Goal: Task Accomplishment & Management: Complete application form

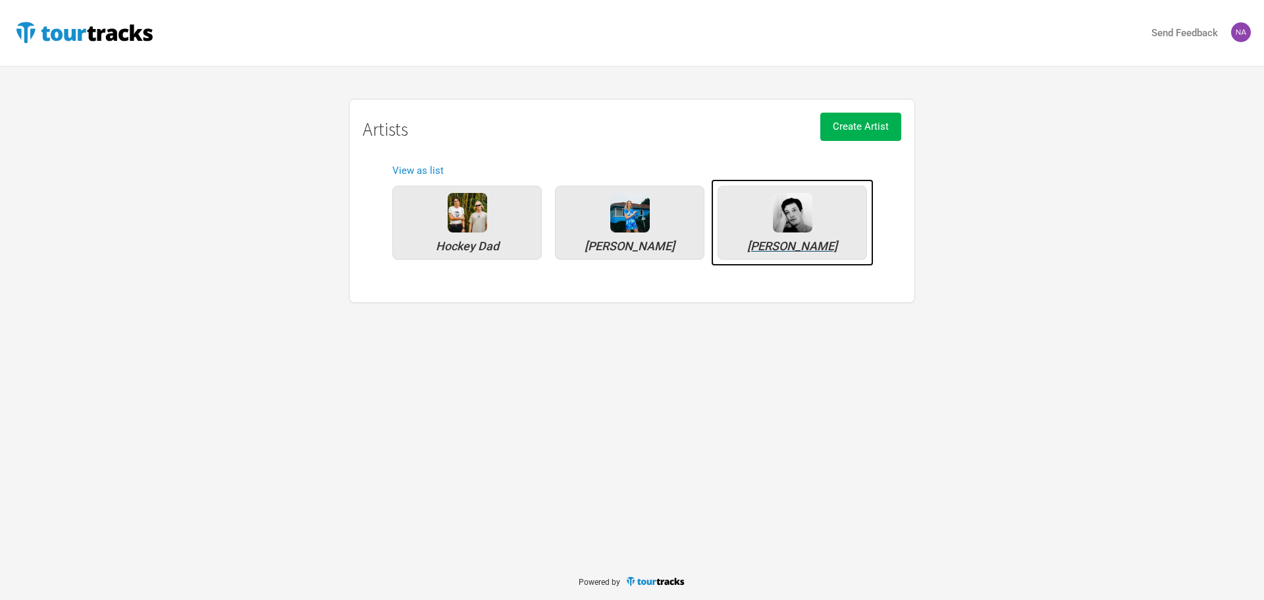
click at [754, 234] on div "[PERSON_NAME]" at bounding box center [791, 223] width 149 height 74
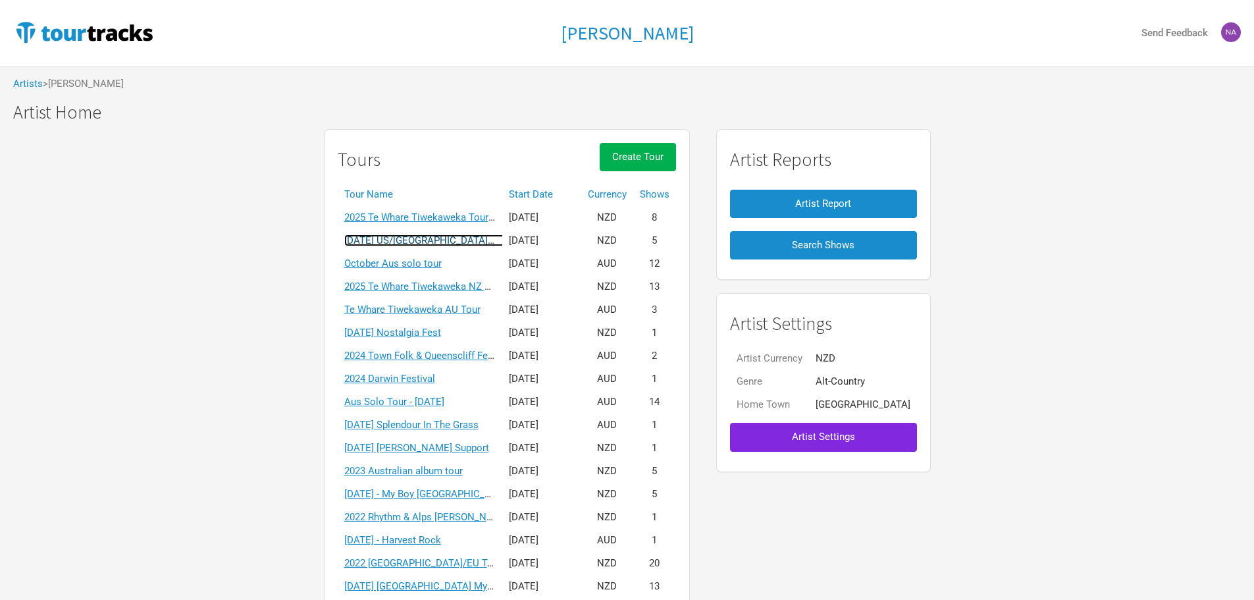
click at [454, 243] on link "[DATE] US/[GEOGRAPHIC_DATA] solo tour" at bounding box center [437, 240] width 186 height 12
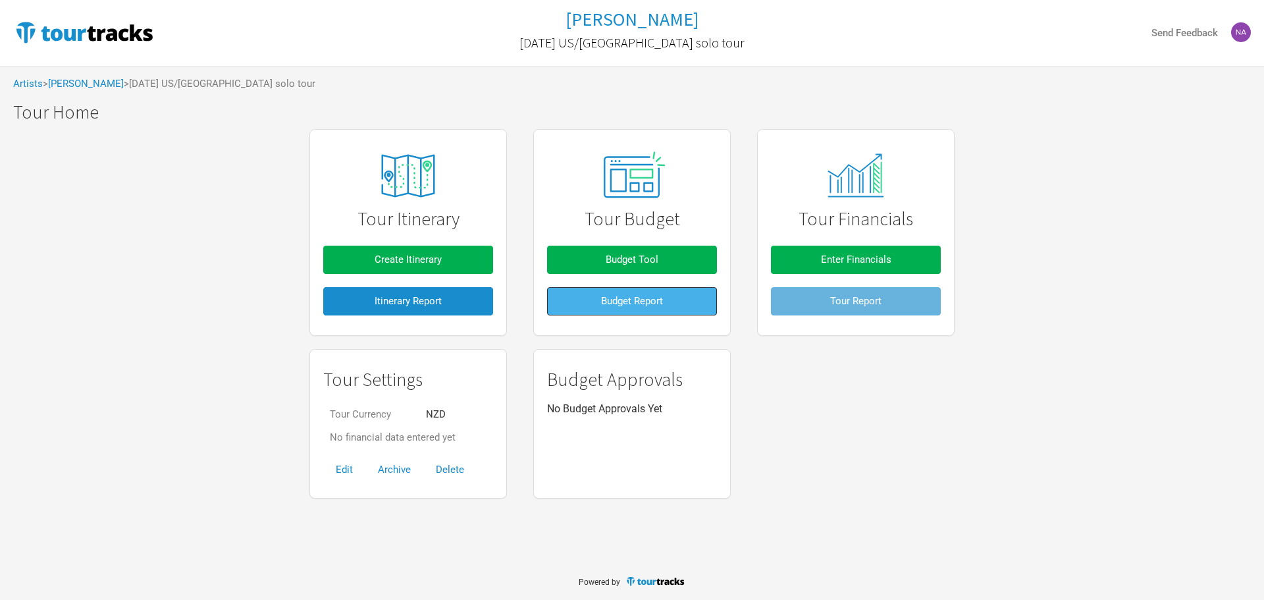
click at [596, 299] on button "Budget Report" at bounding box center [632, 301] width 170 height 28
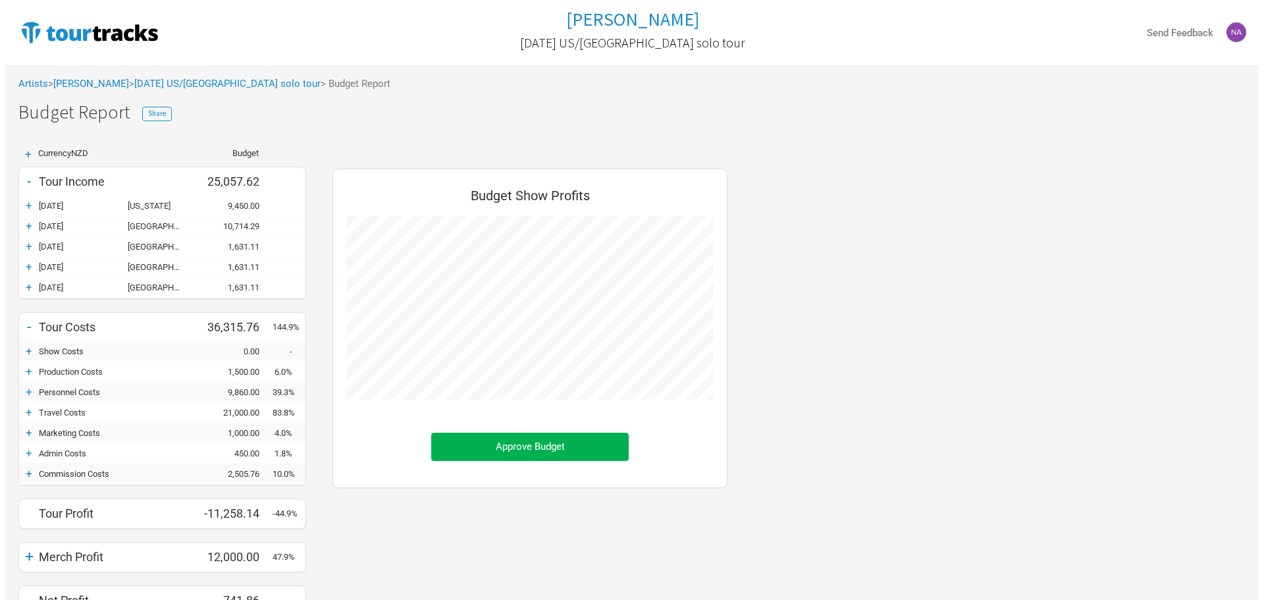
scroll to position [467, 421]
click at [171, 86] on link "[DATE] US/[GEOGRAPHIC_DATA] solo tour" at bounding box center [222, 84] width 186 height 12
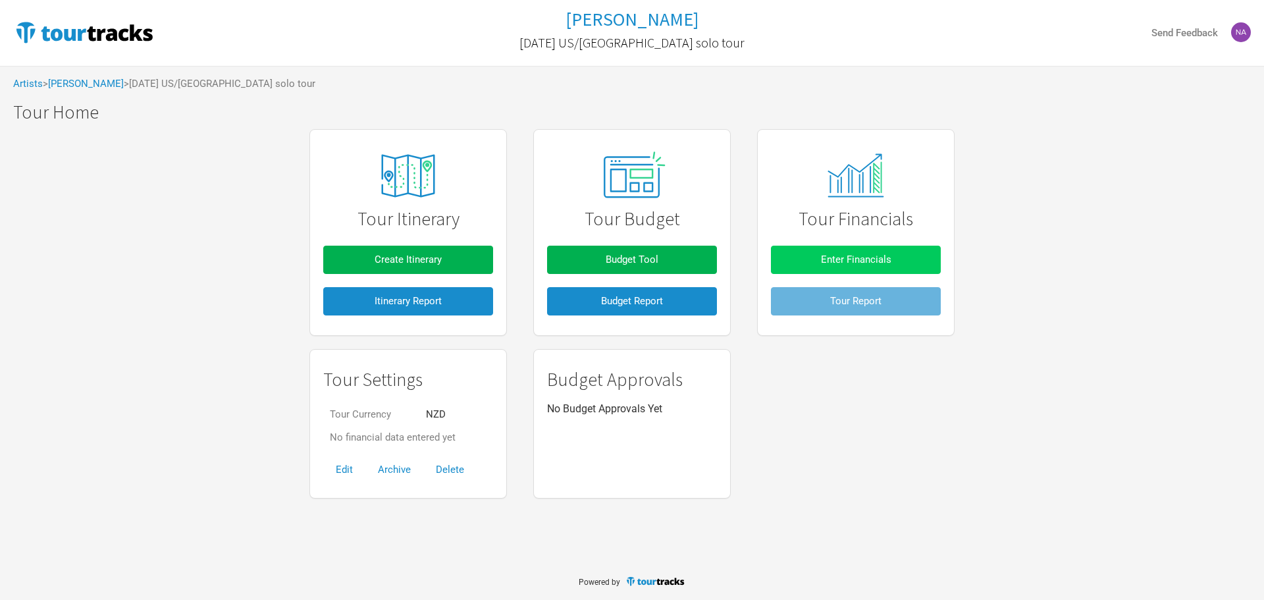
click at [875, 262] on span "Enter Financials" at bounding box center [856, 259] width 70 height 12
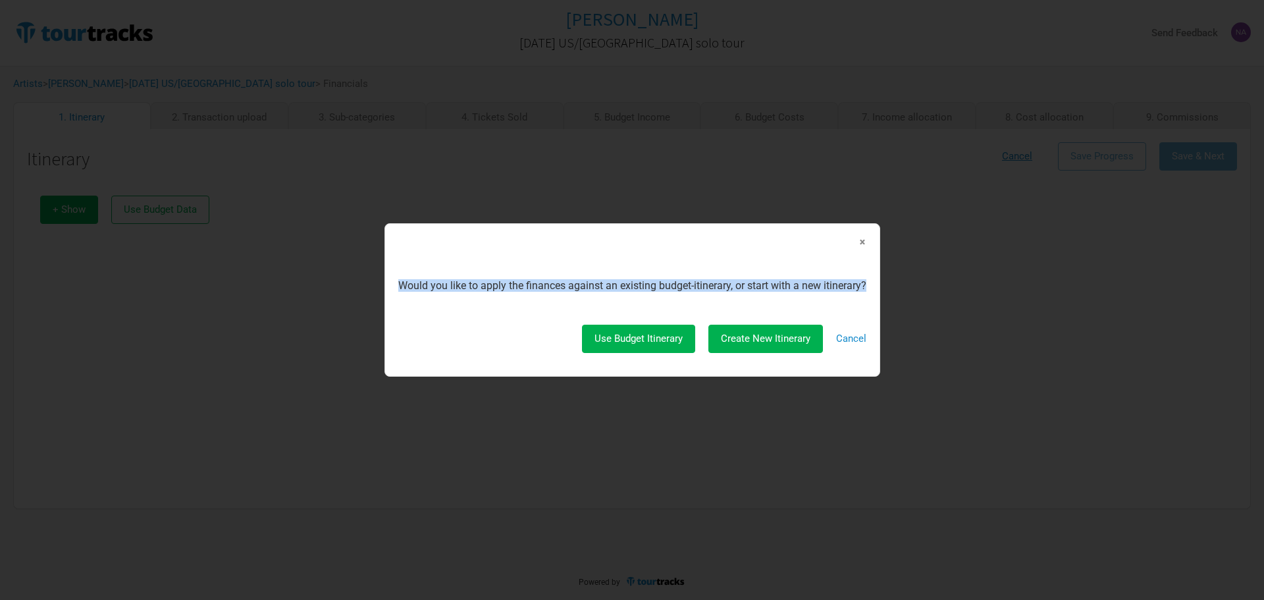
drag, startPoint x: 401, startPoint y: 286, endPoint x: 581, endPoint y: 330, distance: 184.9
click at [733, 299] on div "× Would you like to apply the finances against an existing budget-itinerary, or…" at bounding box center [632, 300] width 468 height 126
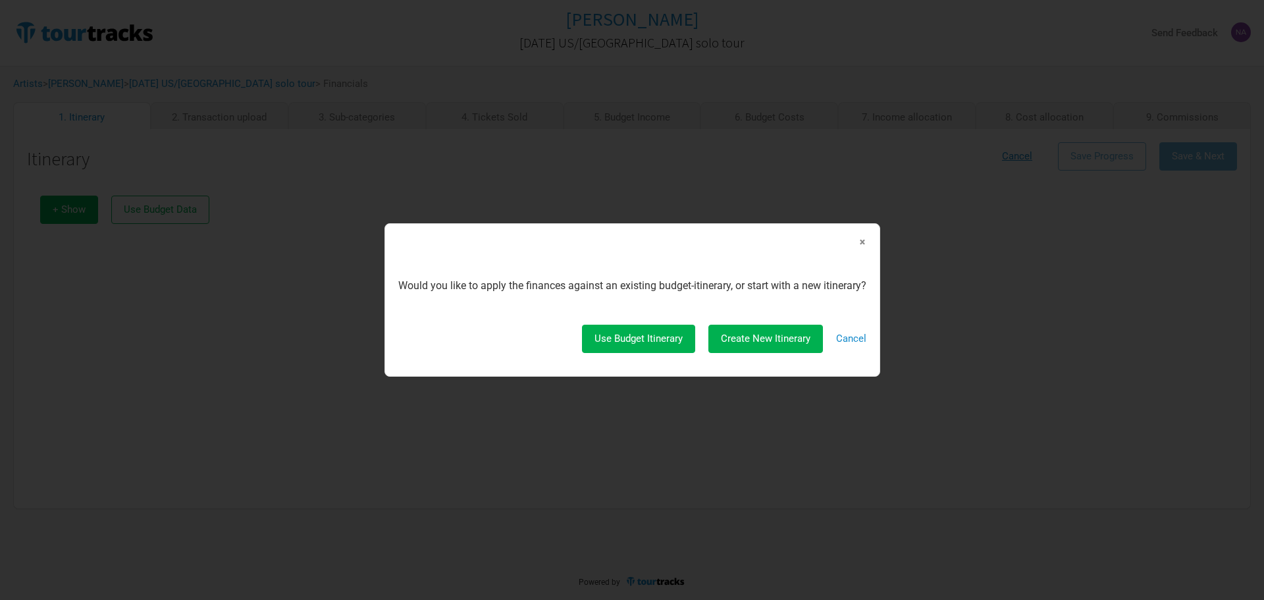
click at [531, 334] on div "Use Budget Itinerary Create New Itinerary Cancel" at bounding box center [632, 338] width 468 height 28
click at [596, 335] on span "Use Budget Itinerary" at bounding box center [638, 338] width 88 height 12
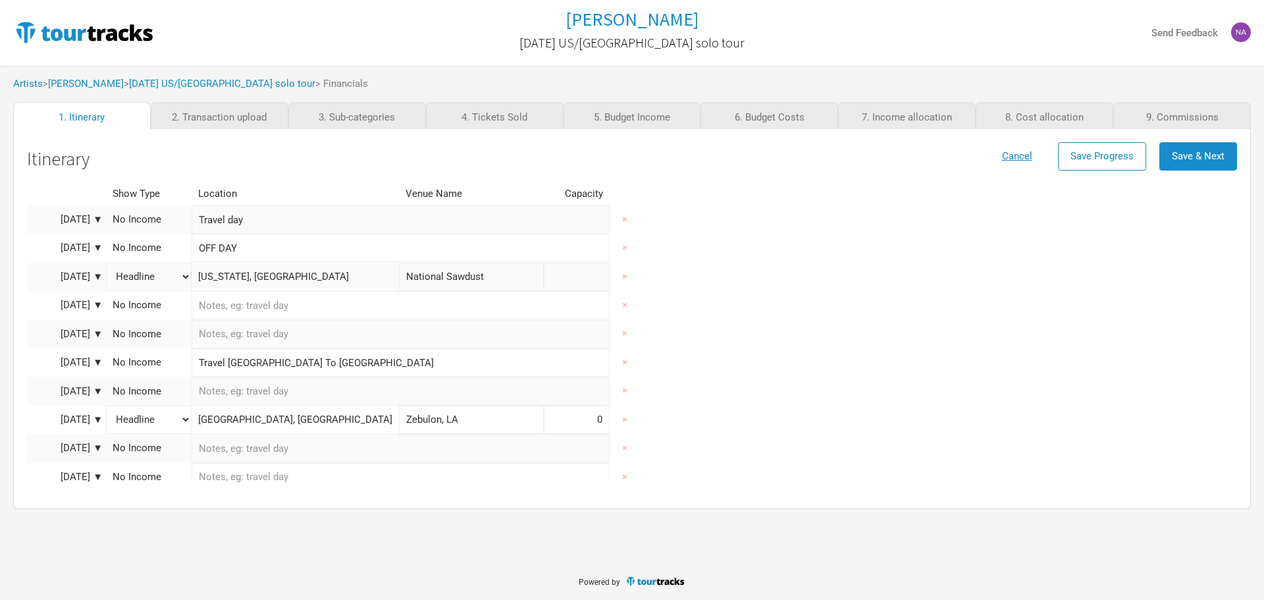
click at [544, 278] on input at bounding box center [577, 277] width 66 height 28
type input "0"
click at [673, 293] on div "Show Type Location Venue Name Capacity [DATE] ▼ No Income Travel day × [DATE] ▼…" at bounding box center [632, 521] width 1210 height 678
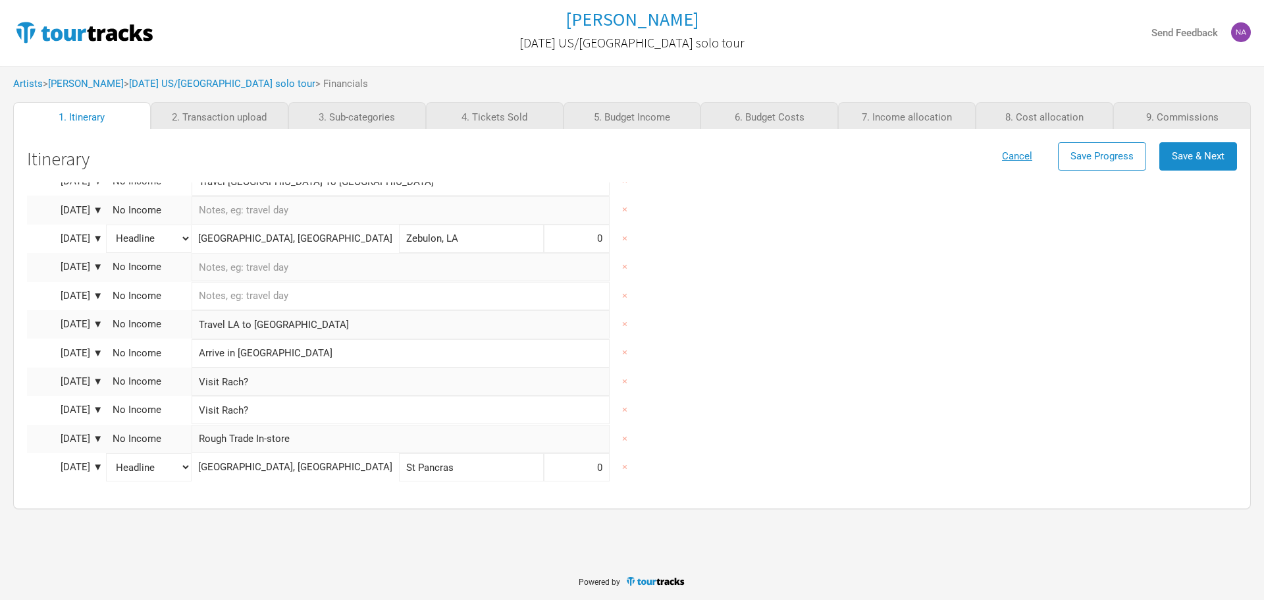
scroll to position [49, 0]
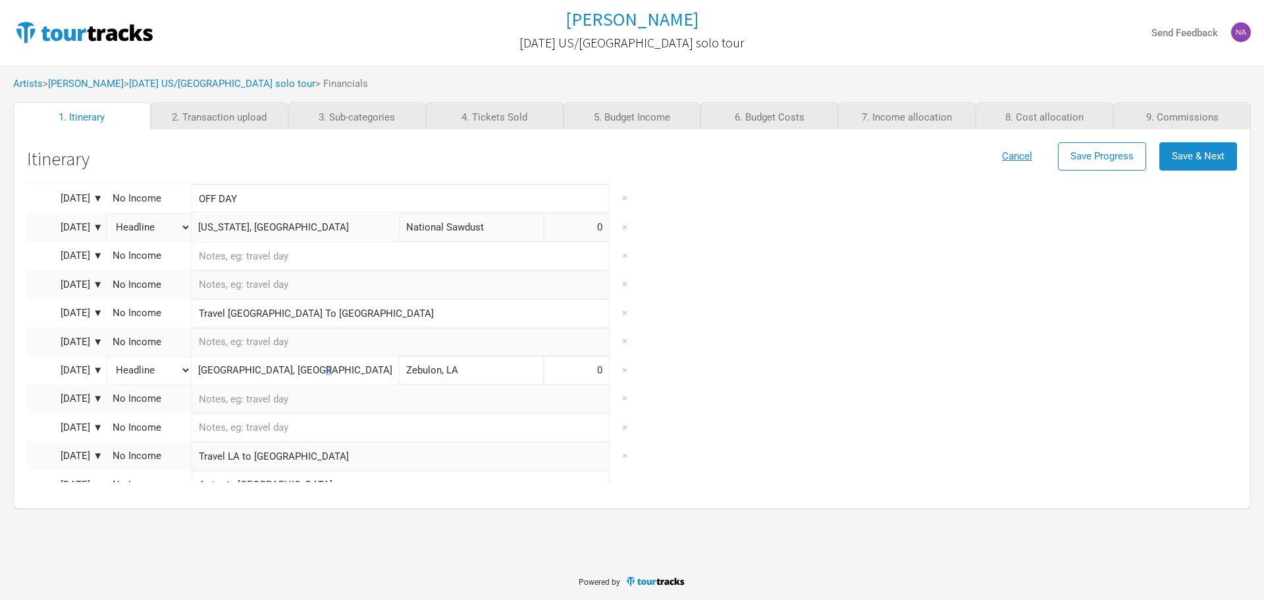
click at [307, 378] on td "[GEOGRAPHIC_DATA], [GEOGRAPHIC_DATA]" at bounding box center [295, 370] width 207 height 28
drag, startPoint x: 376, startPoint y: 375, endPoint x: 405, endPoint y: 373, distance: 29.1
click at [399, 375] on input "Zebulon, LA" at bounding box center [471, 370] width 145 height 28
drag, startPoint x: 405, startPoint y: 373, endPoint x: 298, endPoint y: 376, distance: 107.3
click at [188, 373] on tr "[DATE] ▼ Headline Festival Corporate Support DJ Set Other [GEOGRAPHIC_DATA], [G…" at bounding box center [342, 370] width 631 height 28
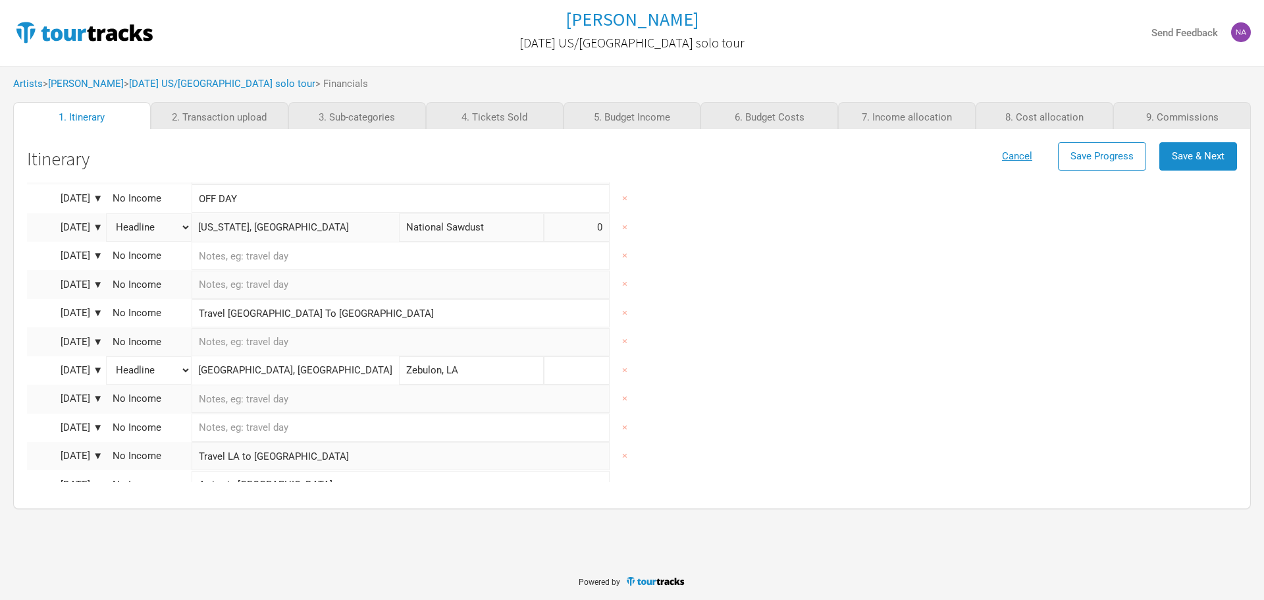
click at [544, 371] on input at bounding box center [577, 370] width 66 height 28
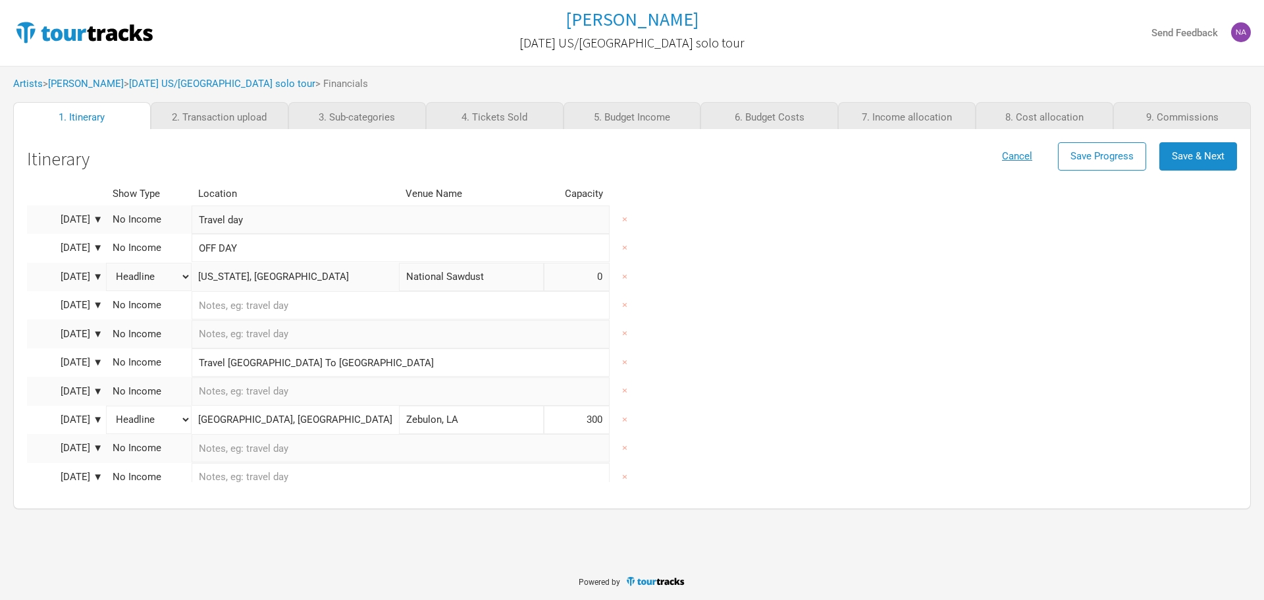
type input "300"
drag, startPoint x: 427, startPoint y: 278, endPoint x: 323, endPoint y: 278, distance: 104.0
click at [399, 278] on input "National Sawdust" at bounding box center [471, 277] width 145 height 28
click at [544, 271] on input at bounding box center [577, 277] width 66 height 28
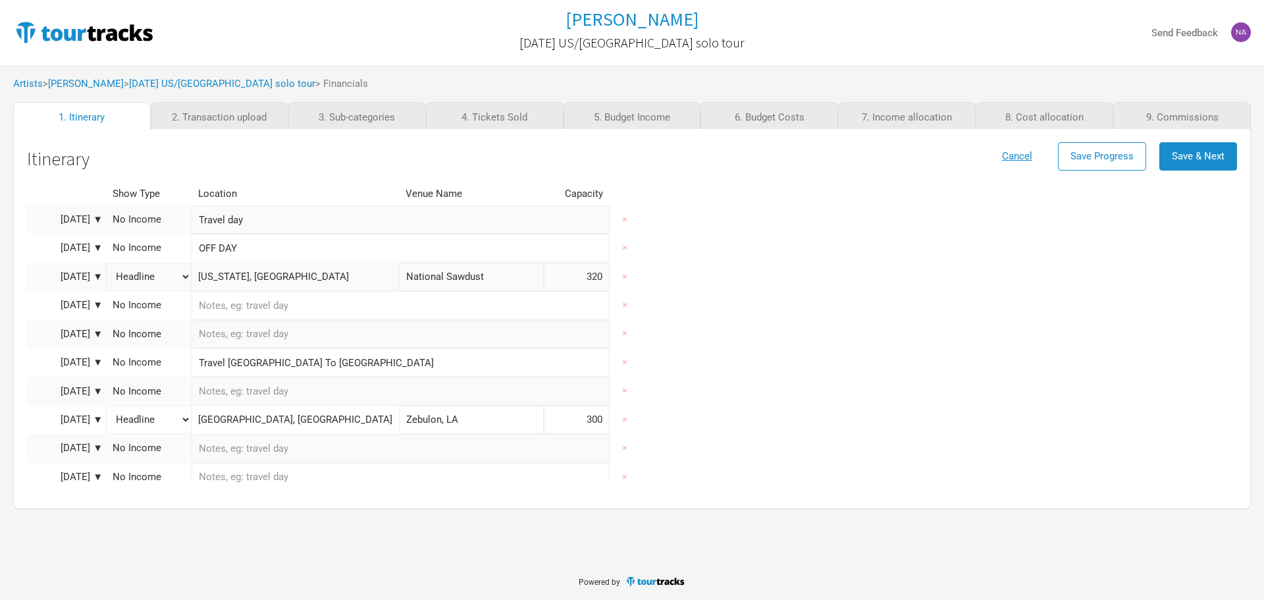
type input "320"
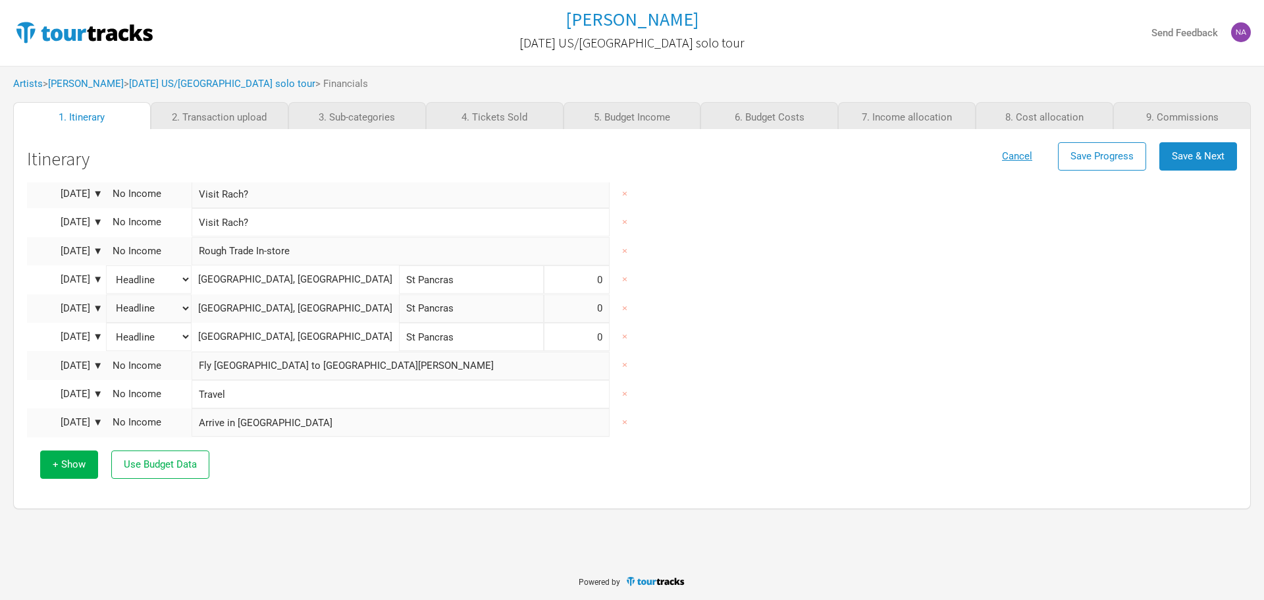
scroll to position [378, 0]
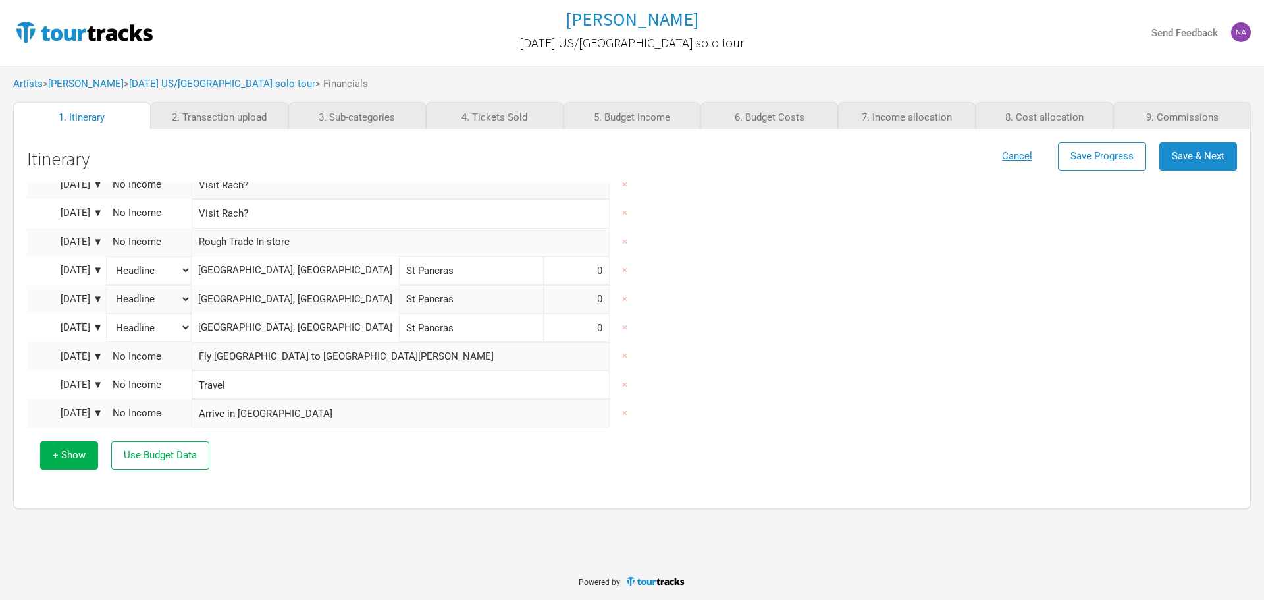
drag, startPoint x: 419, startPoint y: 273, endPoint x: 318, endPoint y: 274, distance: 100.7
click at [318, 275] on tr "[DATE] ▼ Headline Festival Corporate Support DJ Set Other [GEOGRAPHIC_DATA], [G…" at bounding box center [342, 270] width 631 height 28
drag, startPoint x: 502, startPoint y: 266, endPoint x: 526, endPoint y: 267, distance: 23.7
click at [544, 267] on input at bounding box center [577, 270] width 66 height 28
type input "100"
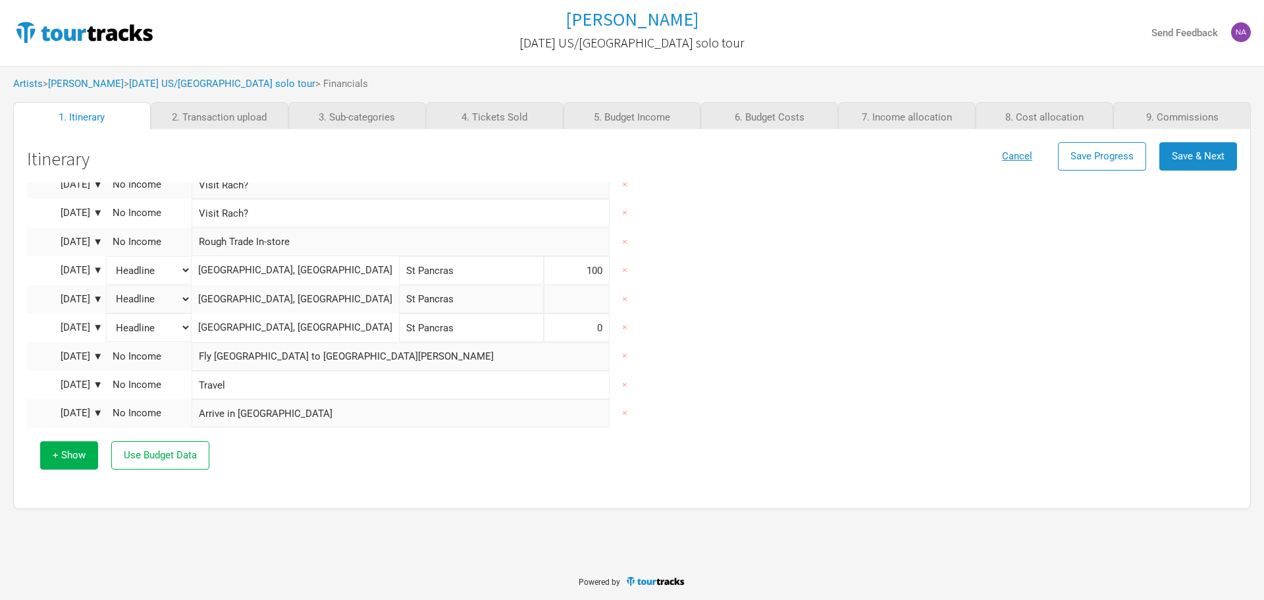
drag, startPoint x: 515, startPoint y: 289, endPoint x: 530, endPoint y: 293, distance: 15.0
click at [544, 293] on input at bounding box center [577, 299] width 66 height 28
type input "100"
drag, startPoint x: 506, startPoint y: 328, endPoint x: 522, endPoint y: 330, distance: 15.9
click at [544, 330] on input at bounding box center [577, 327] width 66 height 28
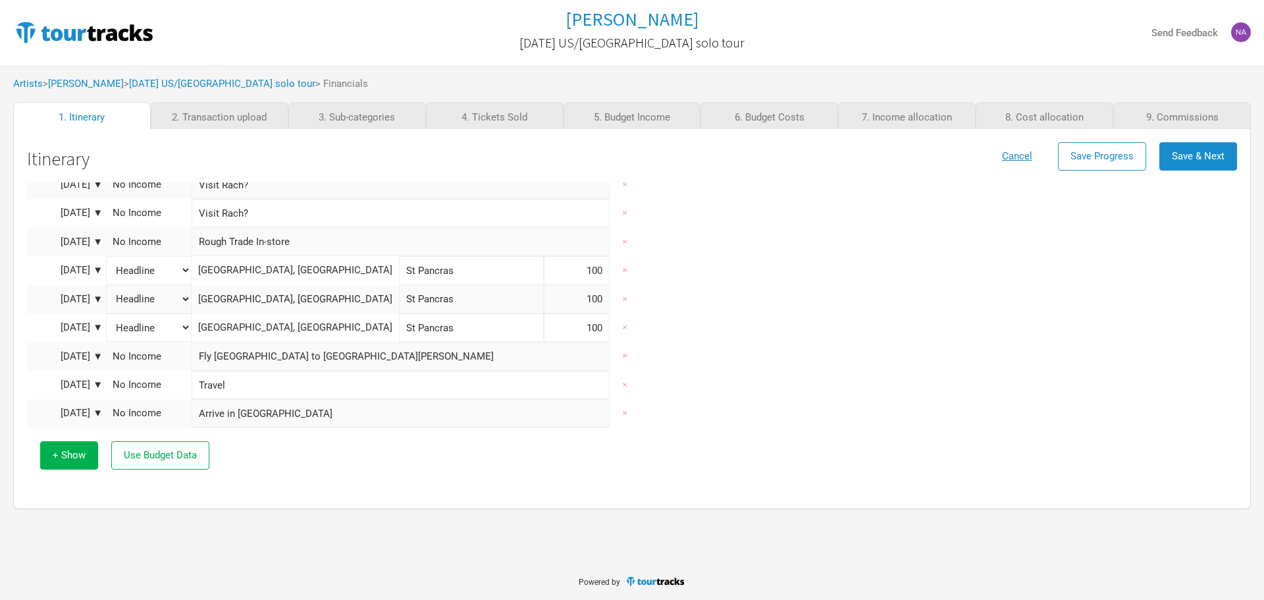
type input "100"
click at [665, 319] on div "Show Type Location Venue Name Capacity [DATE] ▼ No Income Travel day × [DATE] ▼…" at bounding box center [632, 144] width 1210 height 678
click at [266, 487] on div "Itinerary Cancel Save Progress Save & Next Show Type Location Venue Name Capaci…" at bounding box center [632, 318] width 1210 height 353
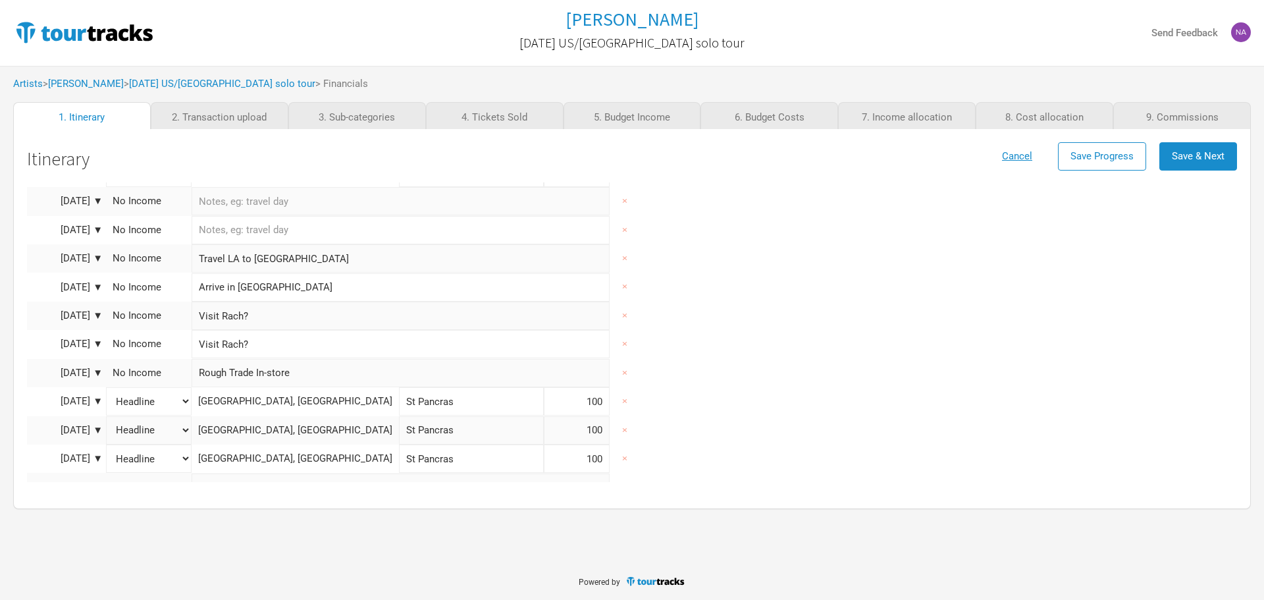
click at [280, 395] on td "[GEOGRAPHIC_DATA], [GEOGRAPHIC_DATA]" at bounding box center [295, 401] width 207 height 28
click at [399, 398] on input "St Pancras" at bounding box center [471, 401] width 145 height 28
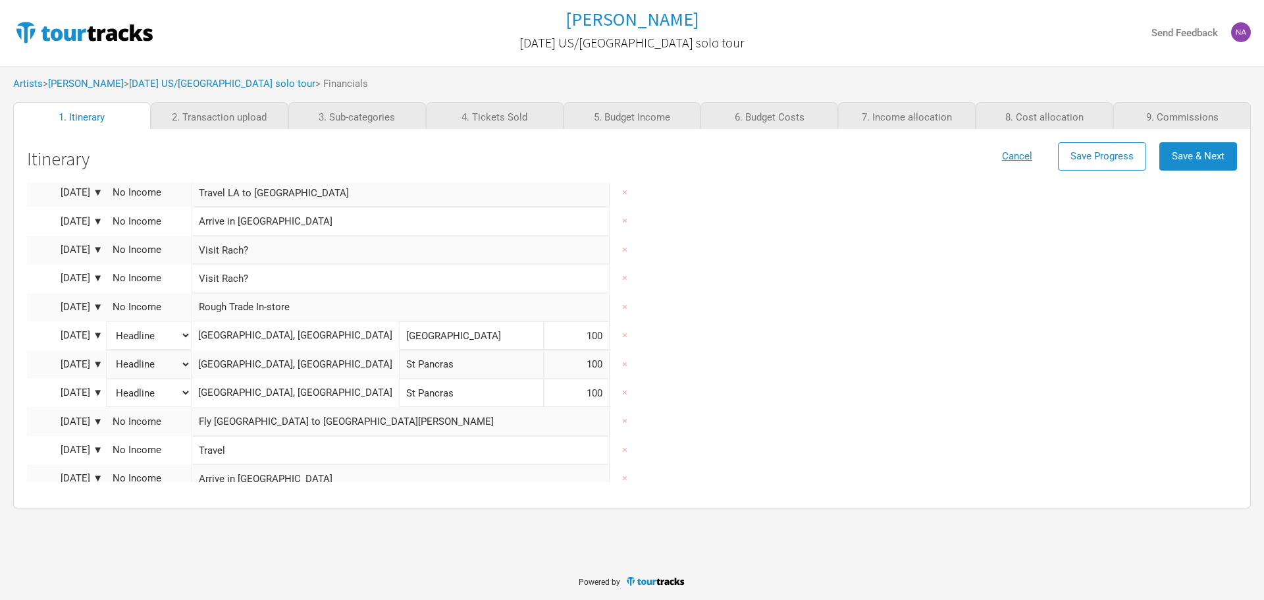
drag, startPoint x: 423, startPoint y: 344, endPoint x: 414, endPoint y: 342, distance: 9.6
click at [414, 342] on input "[GEOGRAPHIC_DATA]" at bounding box center [471, 335] width 145 height 28
click at [428, 338] on input "[GEOGRAPHIC_DATA]" at bounding box center [471, 335] width 145 height 28
drag, startPoint x: 437, startPoint y: 337, endPoint x: 299, endPoint y: 338, distance: 138.2
click at [299, 338] on tr "[DATE] ▼ Headline Festival Corporate Support DJ Set Other [GEOGRAPHIC_DATA], [G…" at bounding box center [342, 335] width 631 height 28
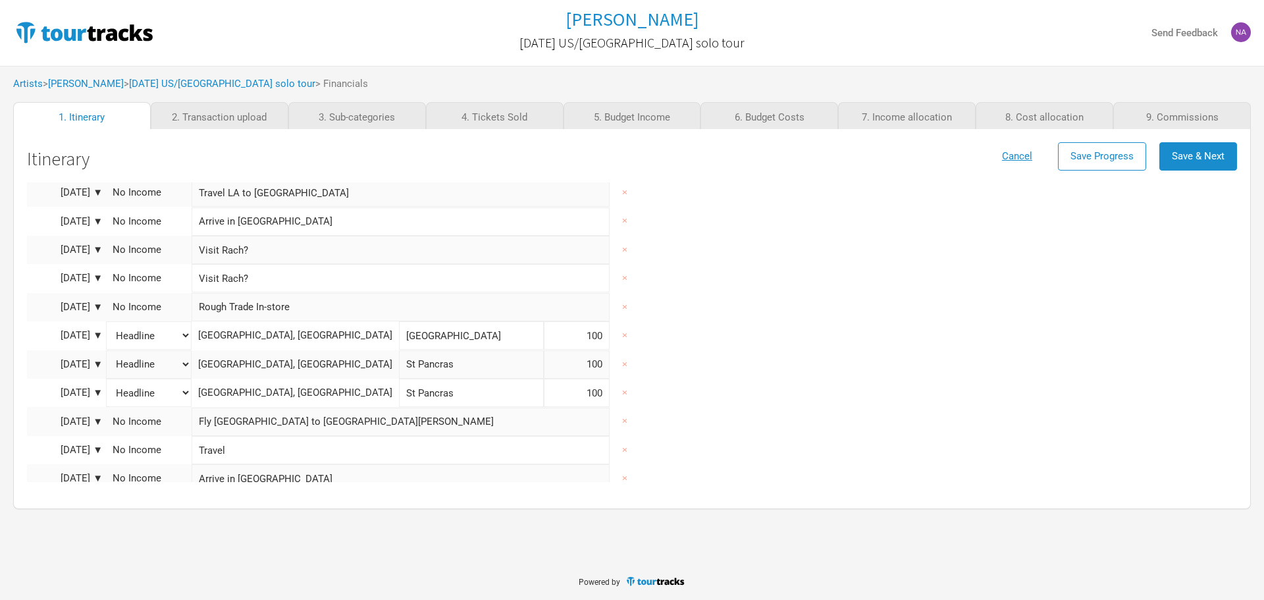
type input "[GEOGRAPHIC_DATA]"
drag, startPoint x: 430, startPoint y: 340, endPoint x: 443, endPoint y: 338, distance: 12.8
click at [430, 340] on input "[GEOGRAPHIC_DATA]" at bounding box center [471, 335] width 145 height 28
drag, startPoint x: 444, startPoint y: 338, endPoint x: 217, endPoint y: 335, distance: 226.4
click at [217, 335] on tr "[DATE] ▼ Headline Festival Corporate Support DJ Set Other [GEOGRAPHIC_DATA], [G…" at bounding box center [342, 335] width 631 height 28
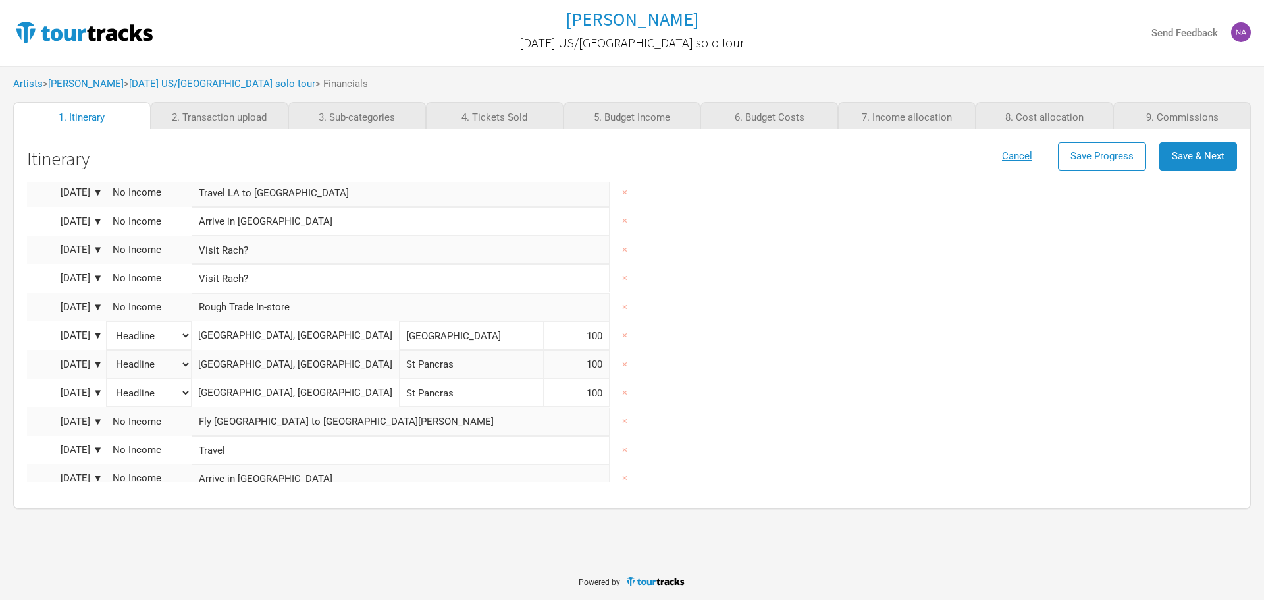
drag, startPoint x: 410, startPoint y: 373, endPoint x: 319, endPoint y: 370, distance: 91.5
click at [319, 370] on tr "[DATE] ▼ Headline Festival Corporate Support DJ Set Other [GEOGRAPHIC_DATA], [G…" at bounding box center [342, 364] width 631 height 28
paste input "Old Church"
type input "[GEOGRAPHIC_DATA]"
drag, startPoint x: 400, startPoint y: 393, endPoint x: 296, endPoint y: 393, distance: 103.3
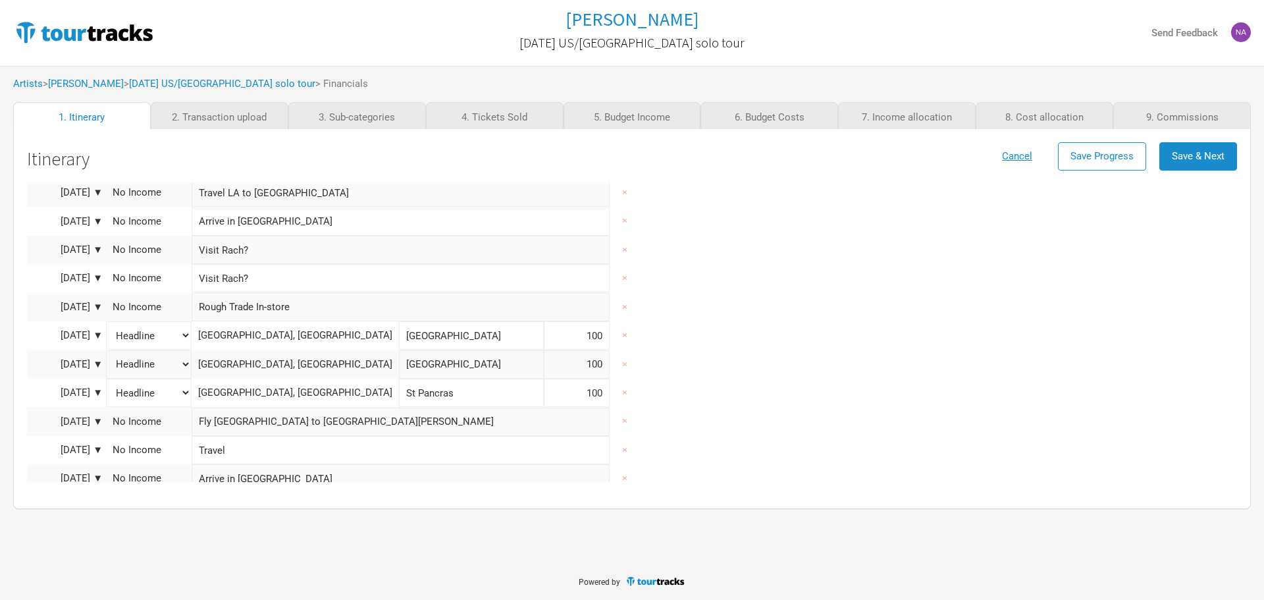
click at [296, 393] on tr "[DATE] ▼ Headline Festival Corporate Support DJ Set Other [GEOGRAPHIC_DATA], [G…" at bounding box center [342, 392] width 631 height 28
paste input "Old Church"
type input "[GEOGRAPHIC_DATA]"
click at [810, 386] on div "Show Type Location Venue Name Capacity [DATE] ▼ No Income Travel day × [DATE] ▼…" at bounding box center [632, 209] width 1210 height 678
click at [1072, 161] on span "Save Progress" at bounding box center [1101, 156] width 63 height 12
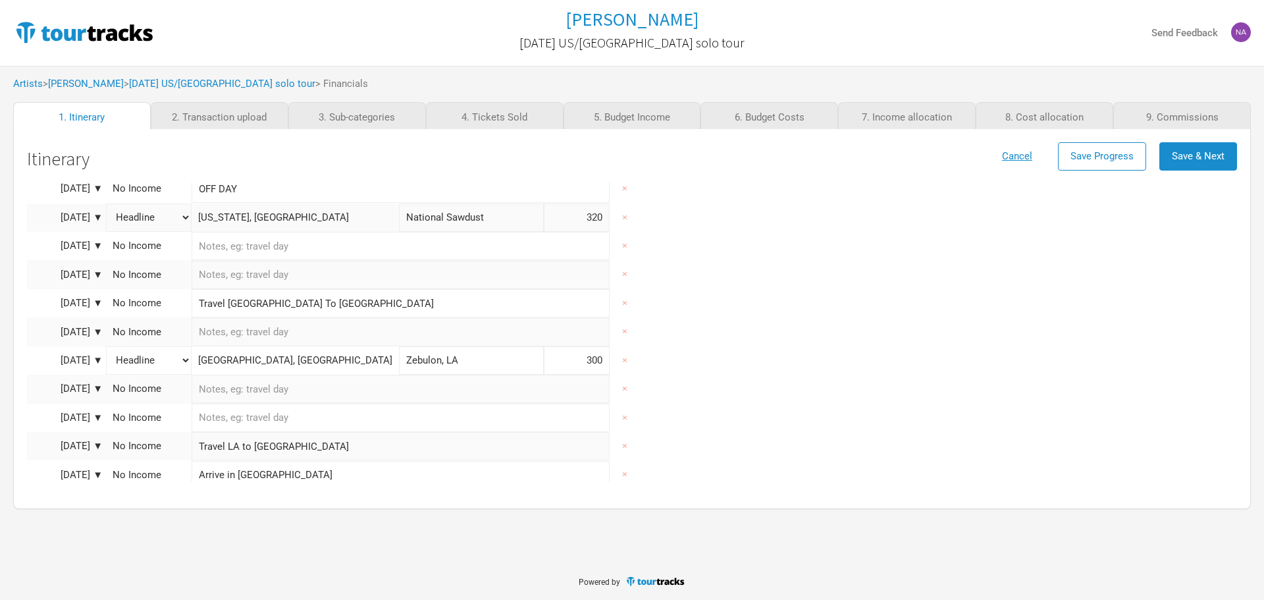
scroll to position [49, 0]
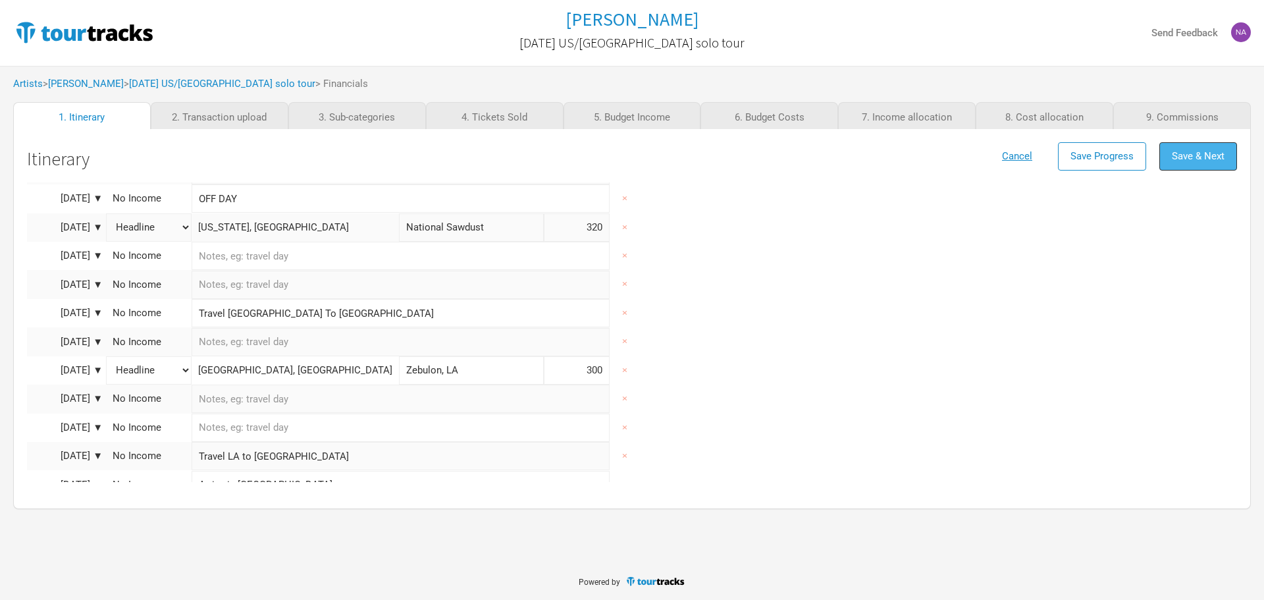
click at [1179, 156] on span "Save & Next" at bounding box center [1198, 156] width 53 height 12
